Goal: Task Accomplishment & Management: Use online tool/utility

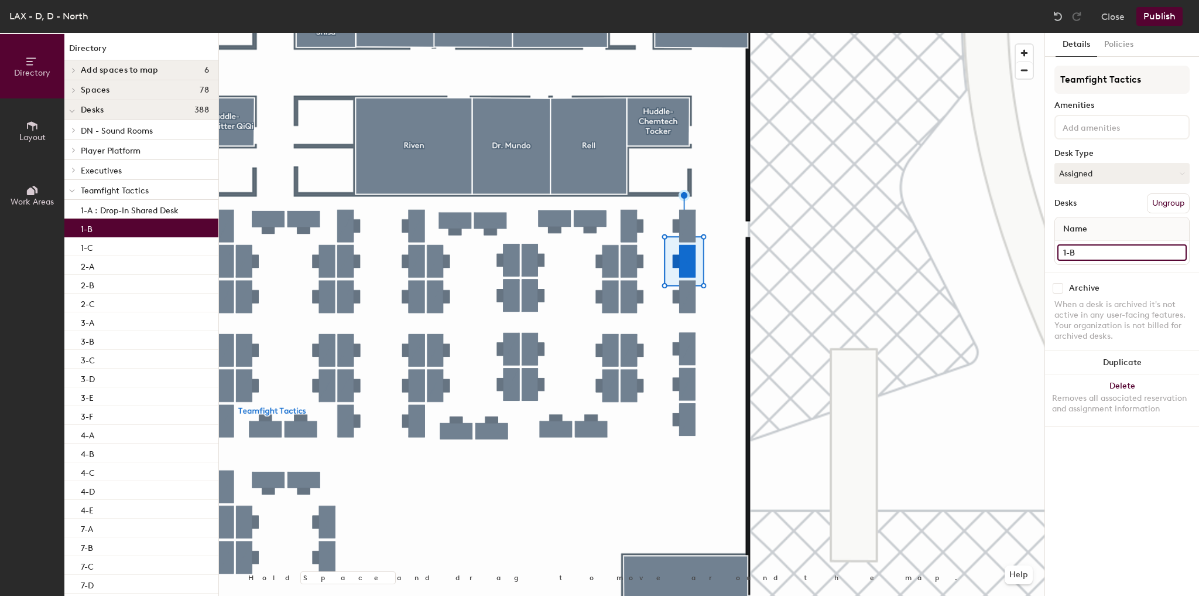
click at [1093, 251] on input "1-B" at bounding box center [1122, 252] width 129 height 16
type input "1-B : Drop-In Shared Desk"
click at [1076, 457] on div "Details Policies Teamfight Tactics Amenities Desk Type Assigned Desks Ungroup N…" at bounding box center [1122, 314] width 154 height 563
click at [1095, 170] on button "Assigned" at bounding box center [1122, 173] width 135 height 21
click at [1071, 221] on div "Hot" at bounding box center [1113, 227] width 117 height 18
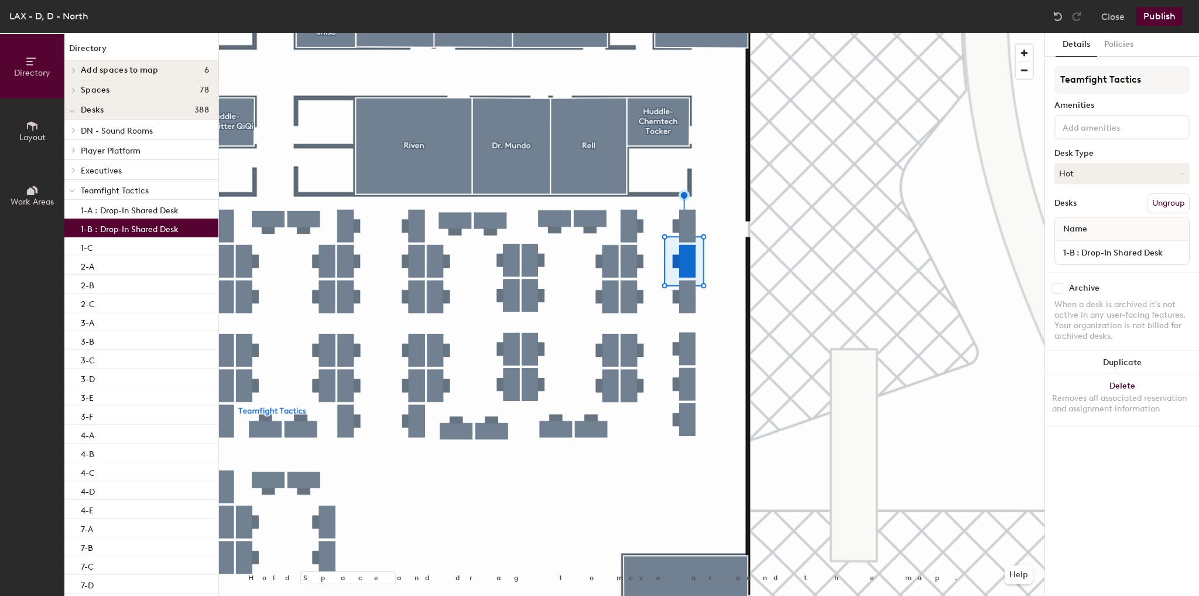
click at [1166, 14] on button "Publish" at bounding box center [1160, 16] width 46 height 19
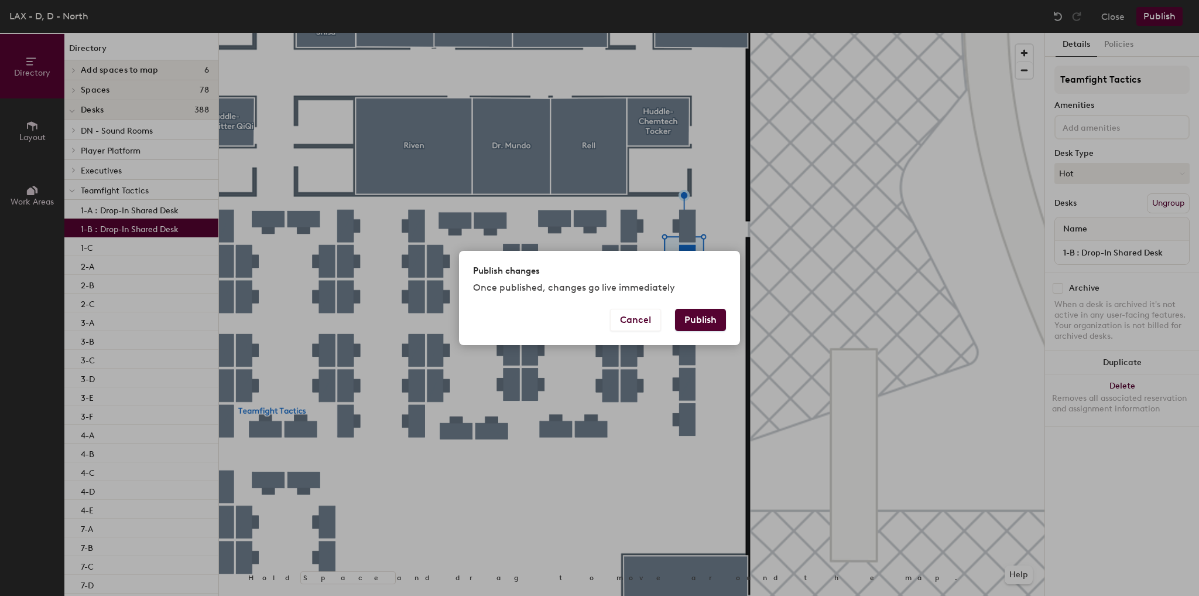
click at [708, 320] on button "Publish" at bounding box center [700, 320] width 51 height 22
